Goal: Transaction & Acquisition: Purchase product/service

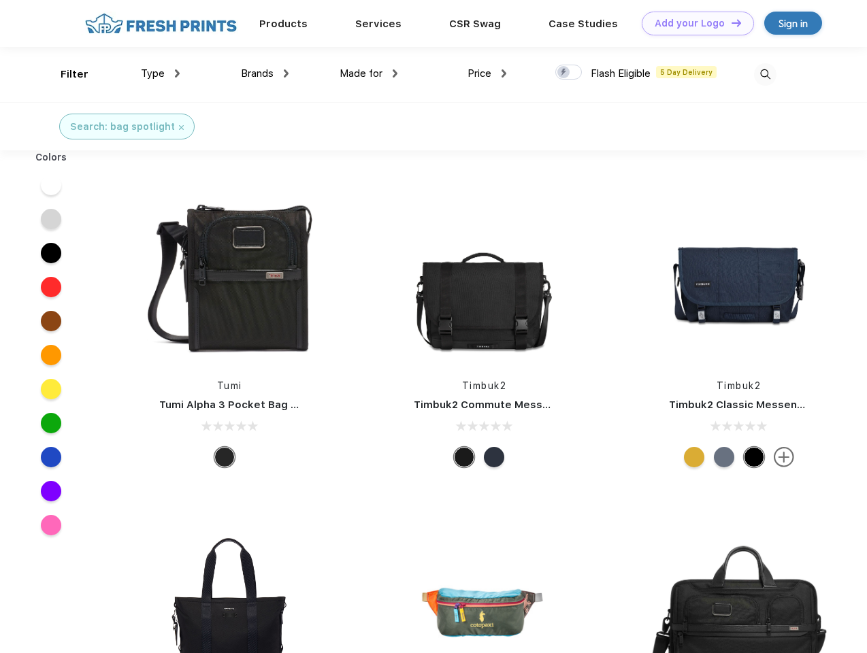
click at [692, 23] on link "Add your Logo Design Tool" at bounding box center [697, 24] width 112 height 24
click at [0, 0] on div "Design Tool" at bounding box center [0, 0] width 0 height 0
click at [730, 22] on link "Add your Logo Design Tool" at bounding box center [697, 24] width 112 height 24
click at [65, 74] on div "Filter" at bounding box center [75, 75] width 28 height 16
click at [161, 73] on span "Type" at bounding box center [153, 73] width 24 height 12
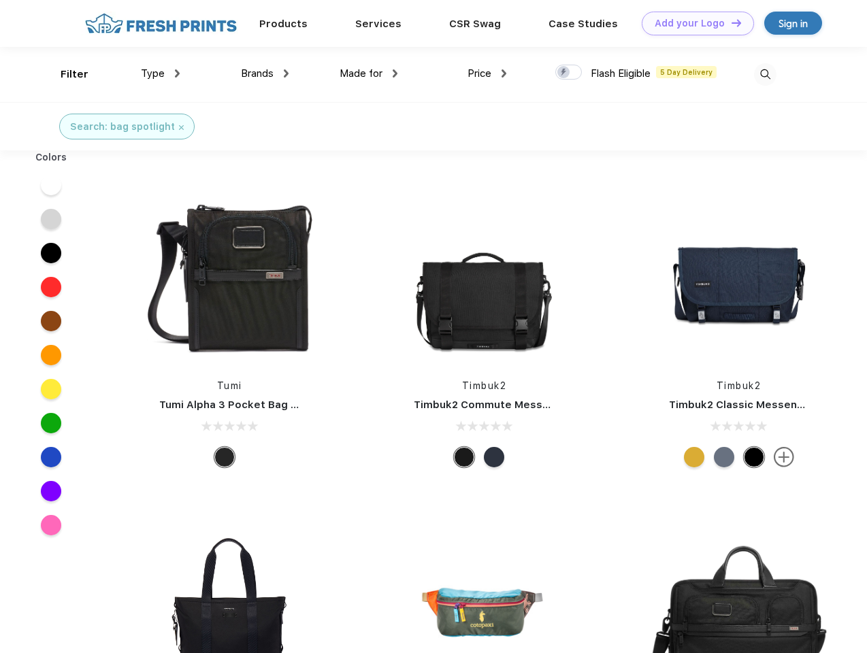
click at [265, 73] on span "Brands" at bounding box center [257, 73] width 33 height 12
click at [369, 73] on span "Made for" at bounding box center [360, 73] width 43 height 12
click at [487, 73] on span "Price" at bounding box center [479, 73] width 24 height 12
click at [569, 73] on div at bounding box center [568, 72] width 27 height 15
click at [564, 73] on input "checkbox" at bounding box center [559, 68] width 9 height 9
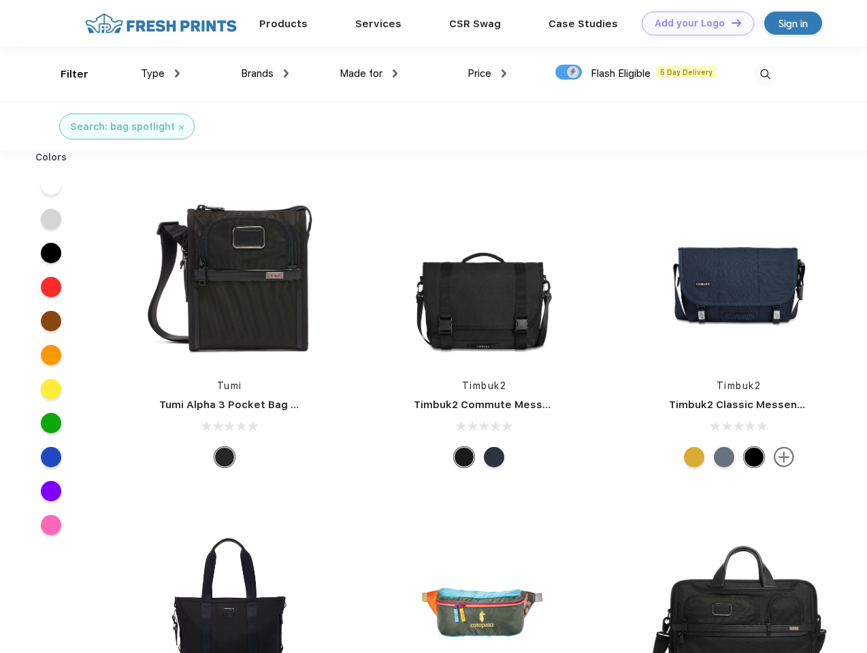
click at [764, 74] on img at bounding box center [765, 74] width 22 height 22
